Goal: Download file/media

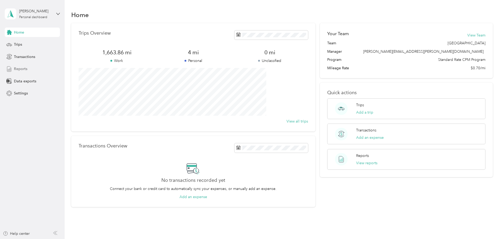
click at [22, 71] on span "Reports" at bounding box center [20, 69] width 13 height 6
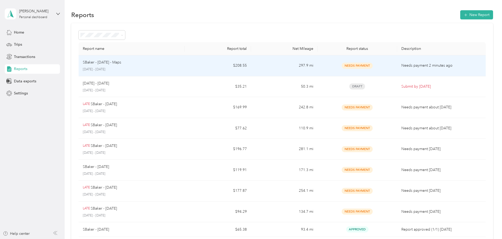
click at [121, 63] on p "SBaker - [DATE] - Maps" at bounding box center [102, 63] width 38 height 6
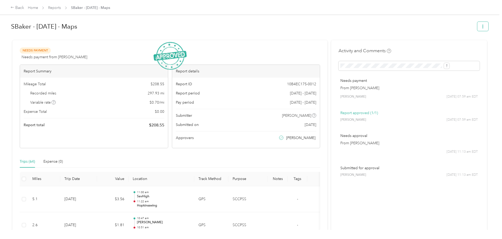
click at [481, 25] on icon "button" at bounding box center [483, 27] width 4 height 4
click at [431, 46] on span "Download" at bounding box center [424, 46] width 17 height 6
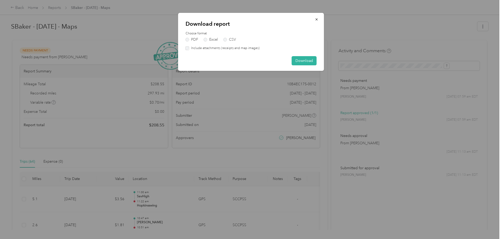
click at [192, 49] on label "Include attachments (receipts and map images)" at bounding box center [224, 48] width 70 height 5
click at [300, 59] on button "Download" at bounding box center [304, 60] width 25 height 9
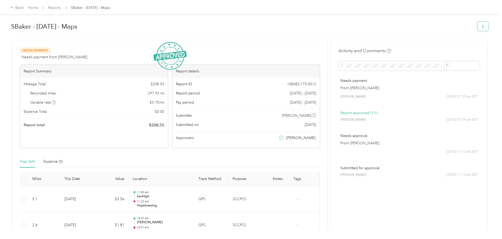
click at [477, 28] on button "button" at bounding box center [482, 26] width 11 height 9
drag, startPoint x: 450, startPoint y: 0, endPoint x: 485, endPoint y: 44, distance: 56.0
click at [486, 44] on div "Back Home Reports SBaker - [DATE] - Maps SBaker - [DATE] - Maps Needs Payment N…" at bounding box center [249, 119] width 499 height 239
